Goal: Find contact information: Find contact information

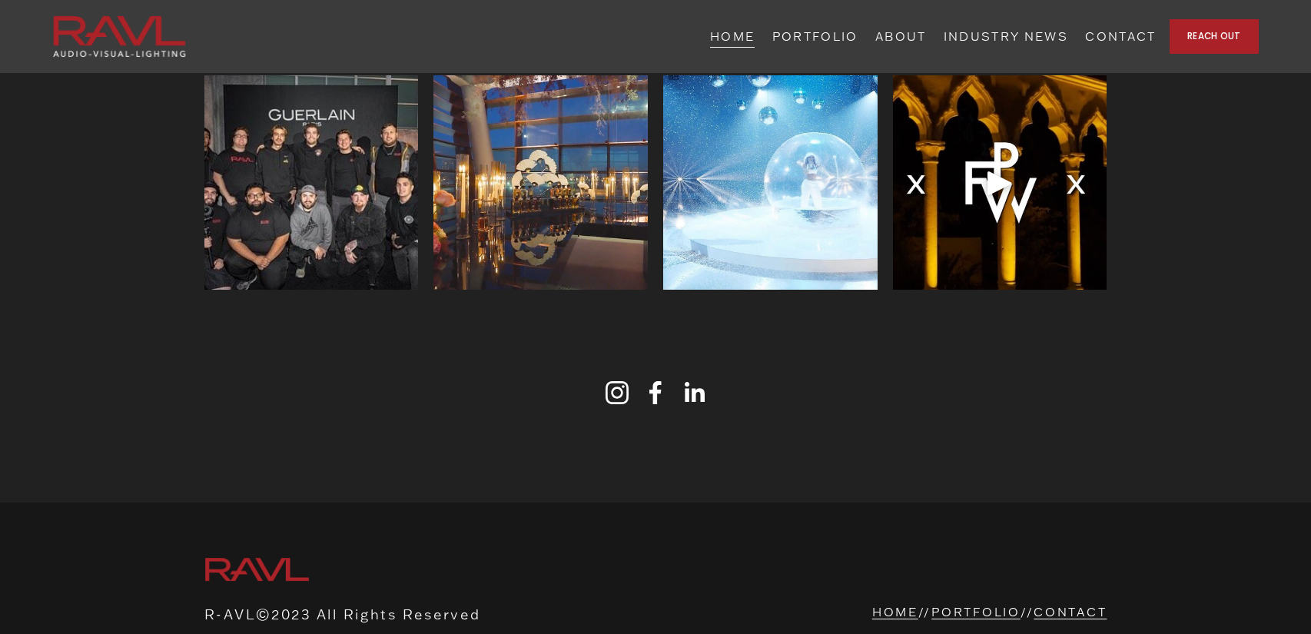
scroll to position [4904, 0]
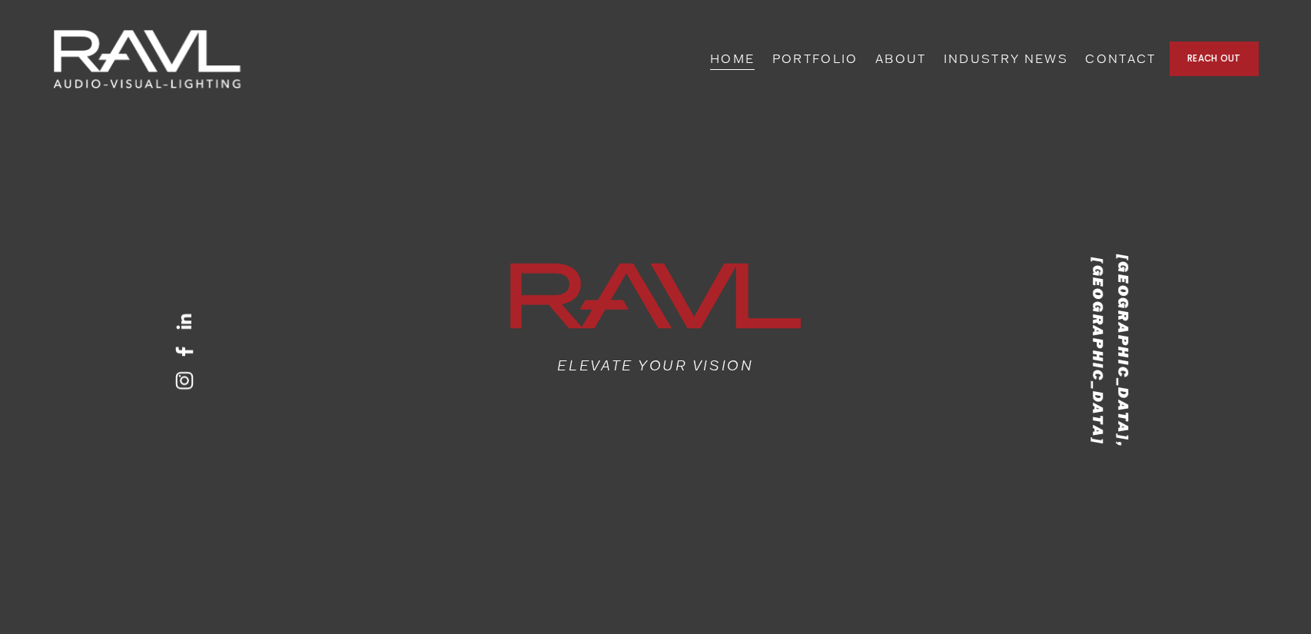
click at [1199, 54] on link "REACH OUT" at bounding box center [1214, 59] width 89 height 35
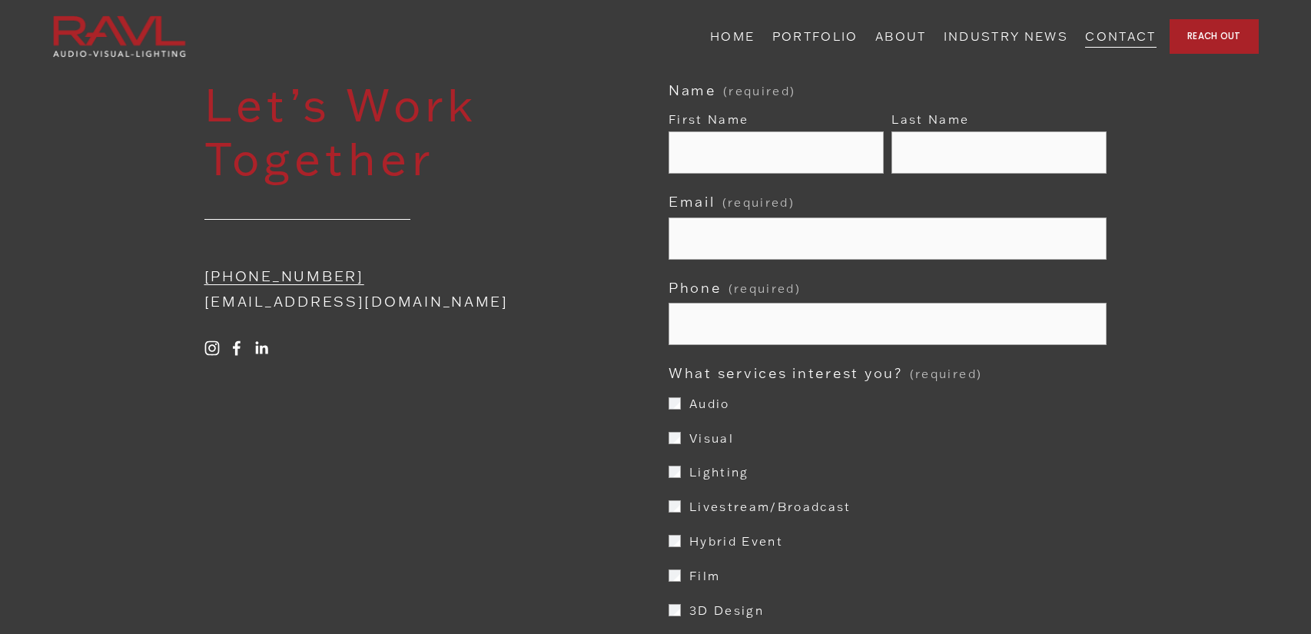
scroll to position [92, 0]
